Goal: Task Accomplishment & Management: Use online tool/utility

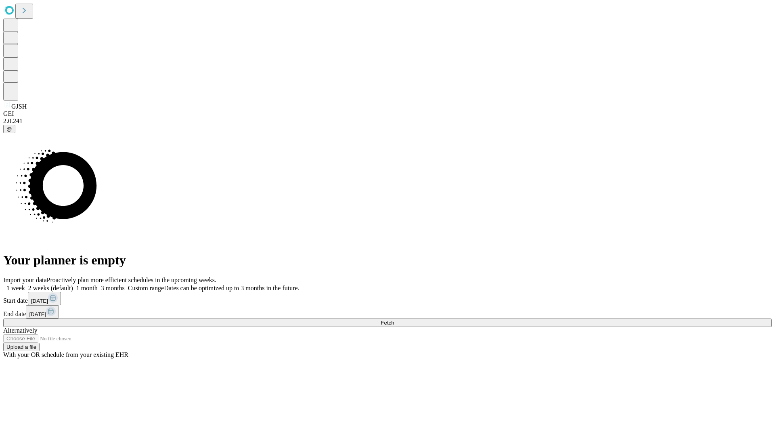
click at [73, 285] on label "2 weeks (default)" at bounding box center [49, 288] width 48 height 7
click at [394, 320] on span "Fetch" at bounding box center [387, 323] width 13 height 6
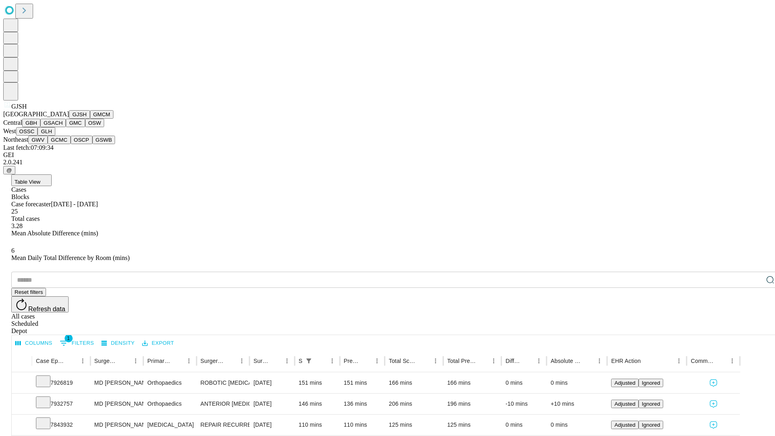
click at [90, 119] on button "GMCM" at bounding box center [101, 114] width 23 height 8
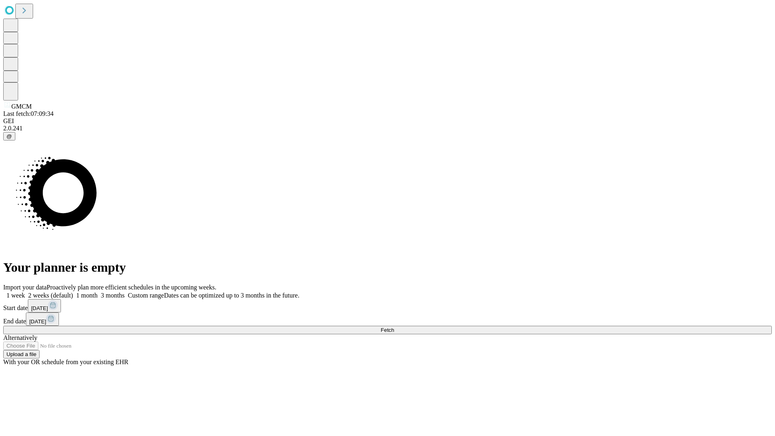
click at [73, 292] on label "2 weeks (default)" at bounding box center [49, 295] width 48 height 7
click at [394, 327] on span "Fetch" at bounding box center [387, 330] width 13 height 6
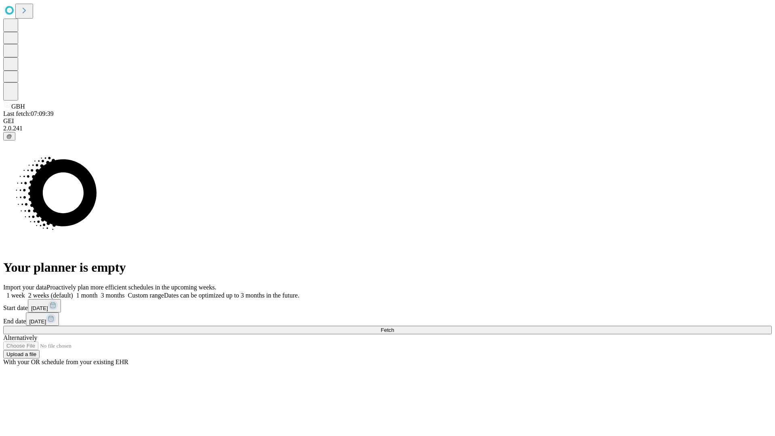
click at [73, 292] on label "2 weeks (default)" at bounding box center [49, 295] width 48 height 7
click at [394, 327] on span "Fetch" at bounding box center [387, 330] width 13 height 6
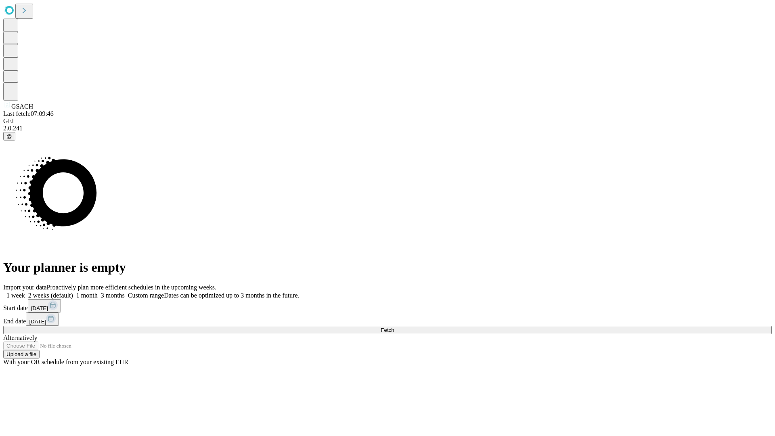
click at [73, 292] on label "2 weeks (default)" at bounding box center [49, 295] width 48 height 7
click at [394, 327] on span "Fetch" at bounding box center [387, 330] width 13 height 6
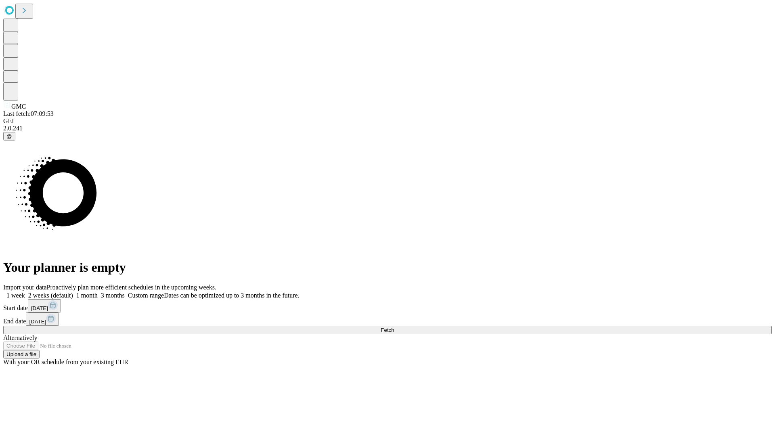
click at [394, 327] on span "Fetch" at bounding box center [387, 330] width 13 height 6
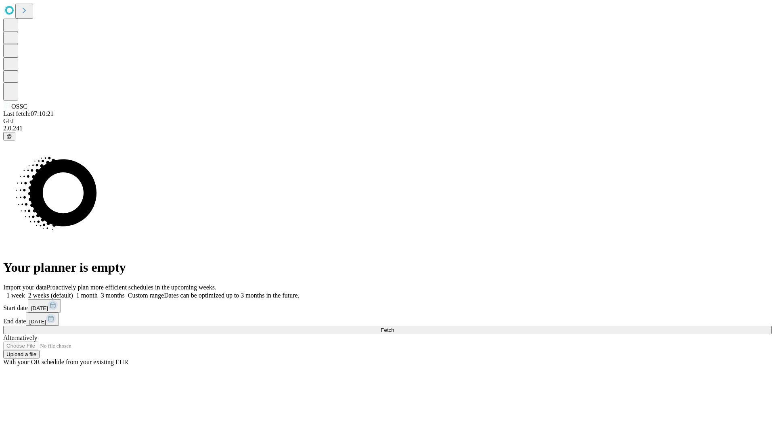
click at [73, 292] on label "2 weeks (default)" at bounding box center [49, 295] width 48 height 7
click at [394, 327] on span "Fetch" at bounding box center [387, 330] width 13 height 6
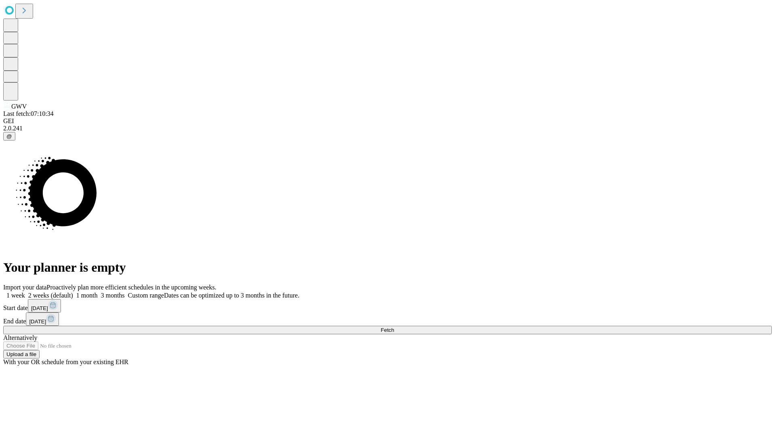
click at [73, 292] on label "2 weeks (default)" at bounding box center [49, 295] width 48 height 7
click at [394, 327] on span "Fetch" at bounding box center [387, 330] width 13 height 6
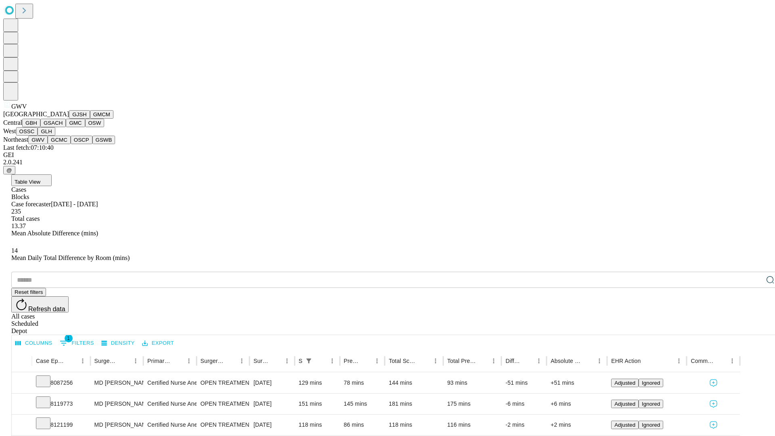
click at [63, 144] on button "GCMC" at bounding box center [59, 140] width 23 height 8
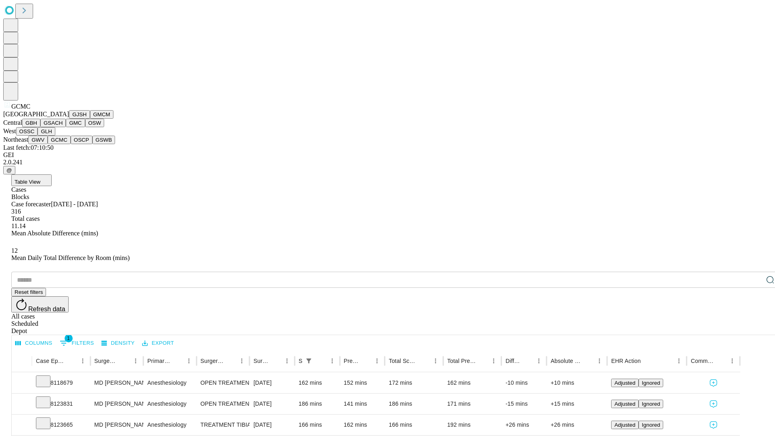
click at [71, 144] on button "OSCP" at bounding box center [82, 140] width 22 height 8
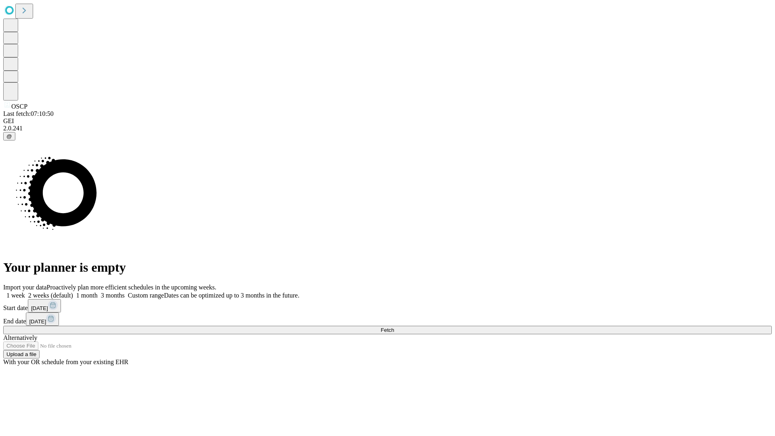
click at [73, 292] on label "2 weeks (default)" at bounding box center [49, 295] width 48 height 7
click at [394, 327] on span "Fetch" at bounding box center [387, 330] width 13 height 6
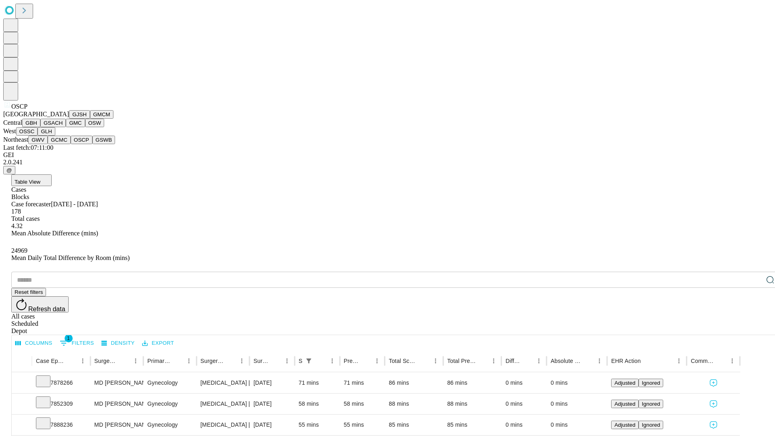
click at [92, 144] on button "GSWB" at bounding box center [103, 140] width 23 height 8
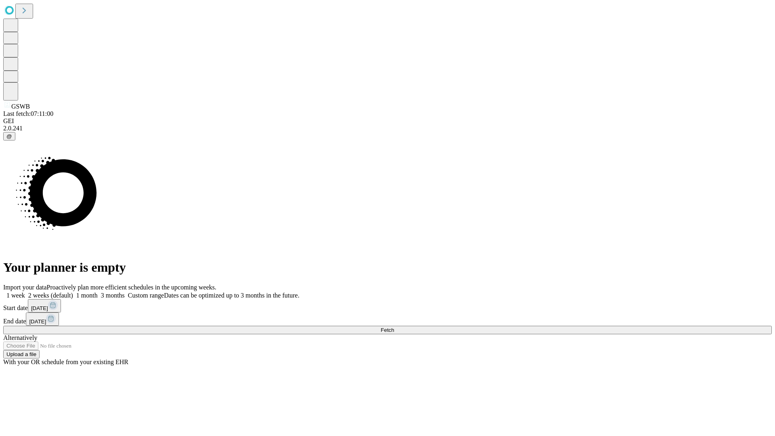
click at [394, 327] on span "Fetch" at bounding box center [387, 330] width 13 height 6
